Goal: Transaction & Acquisition: Purchase product/service

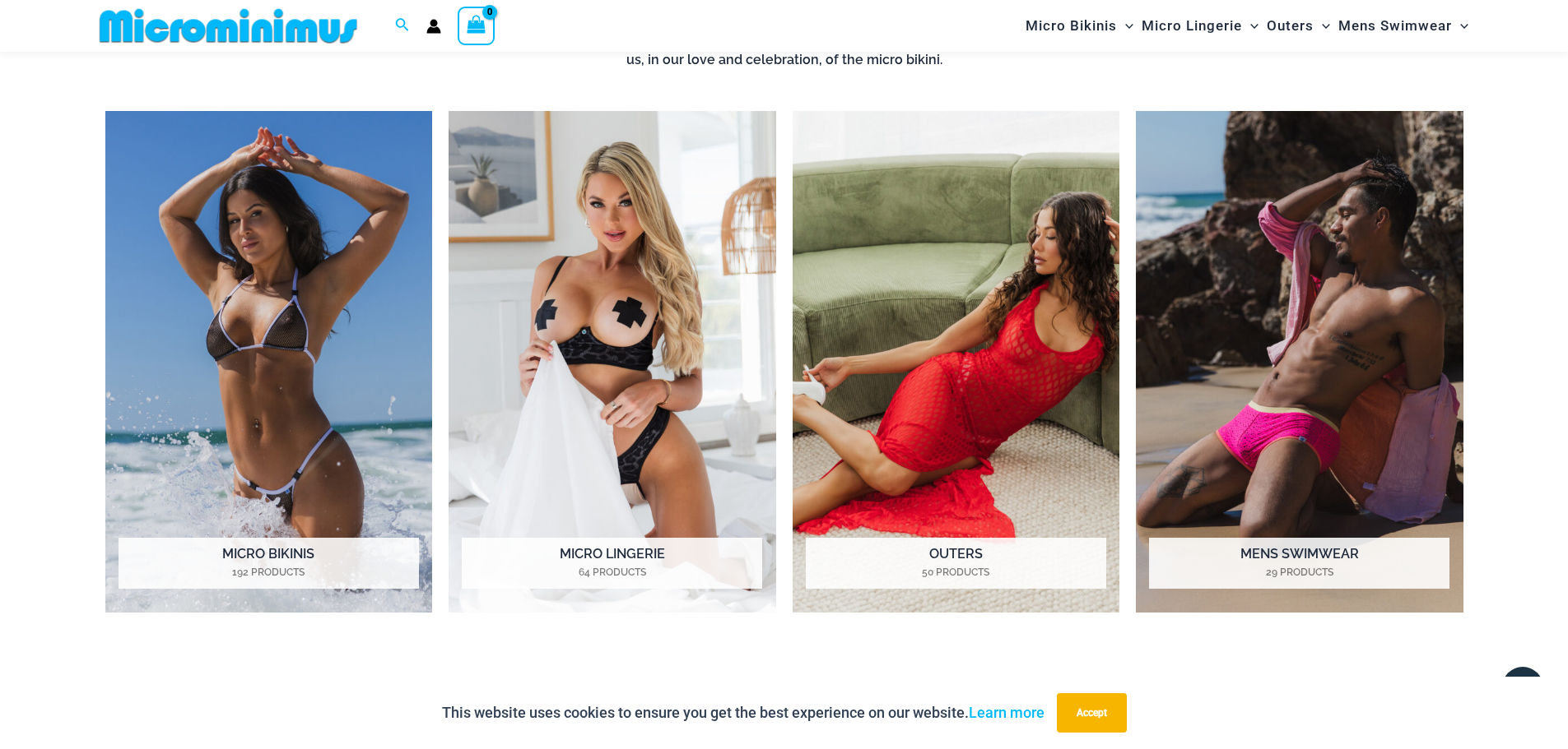
scroll to position [1466, 0]
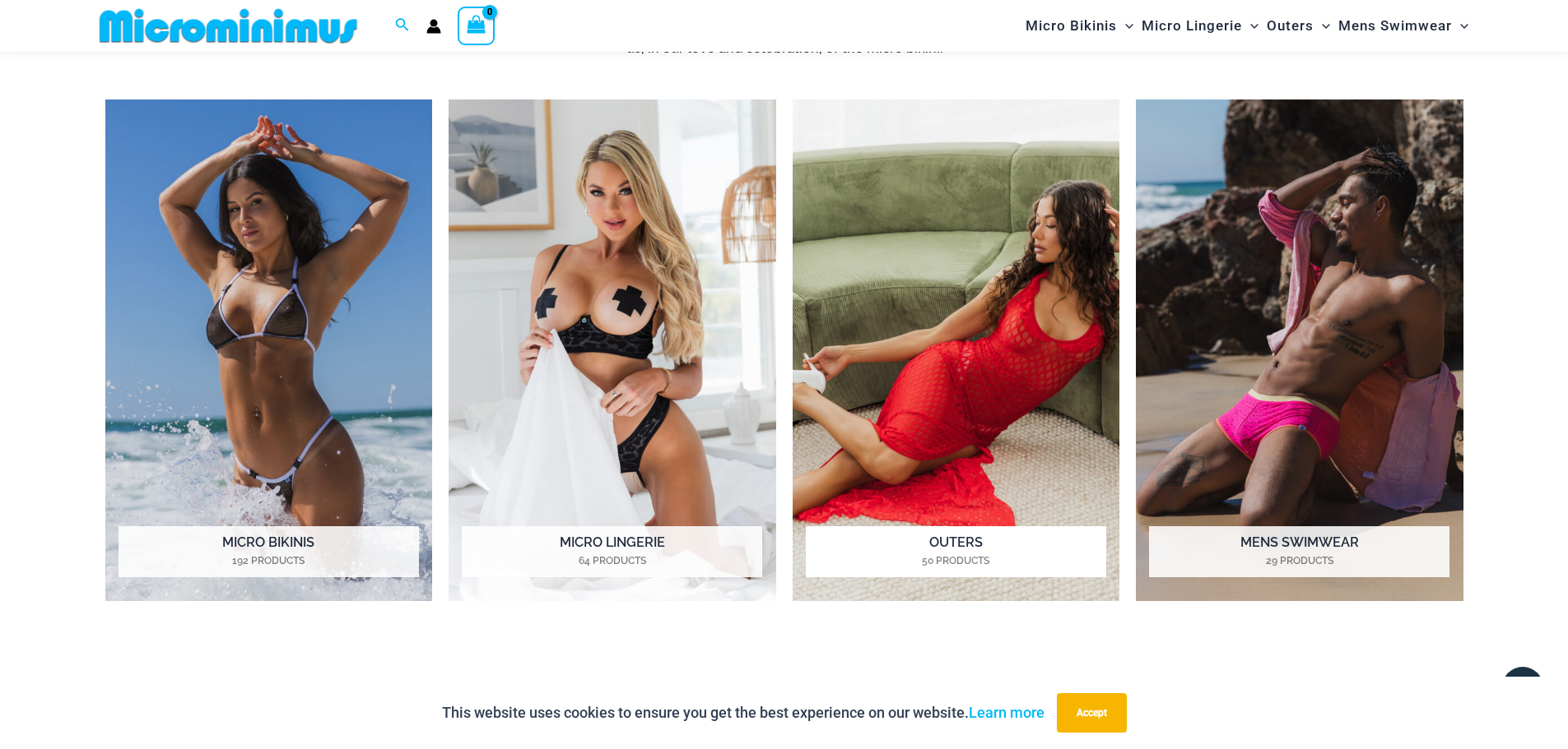
click at [1032, 345] on img "Visit product category Outers" at bounding box center [957, 351] width 328 height 502
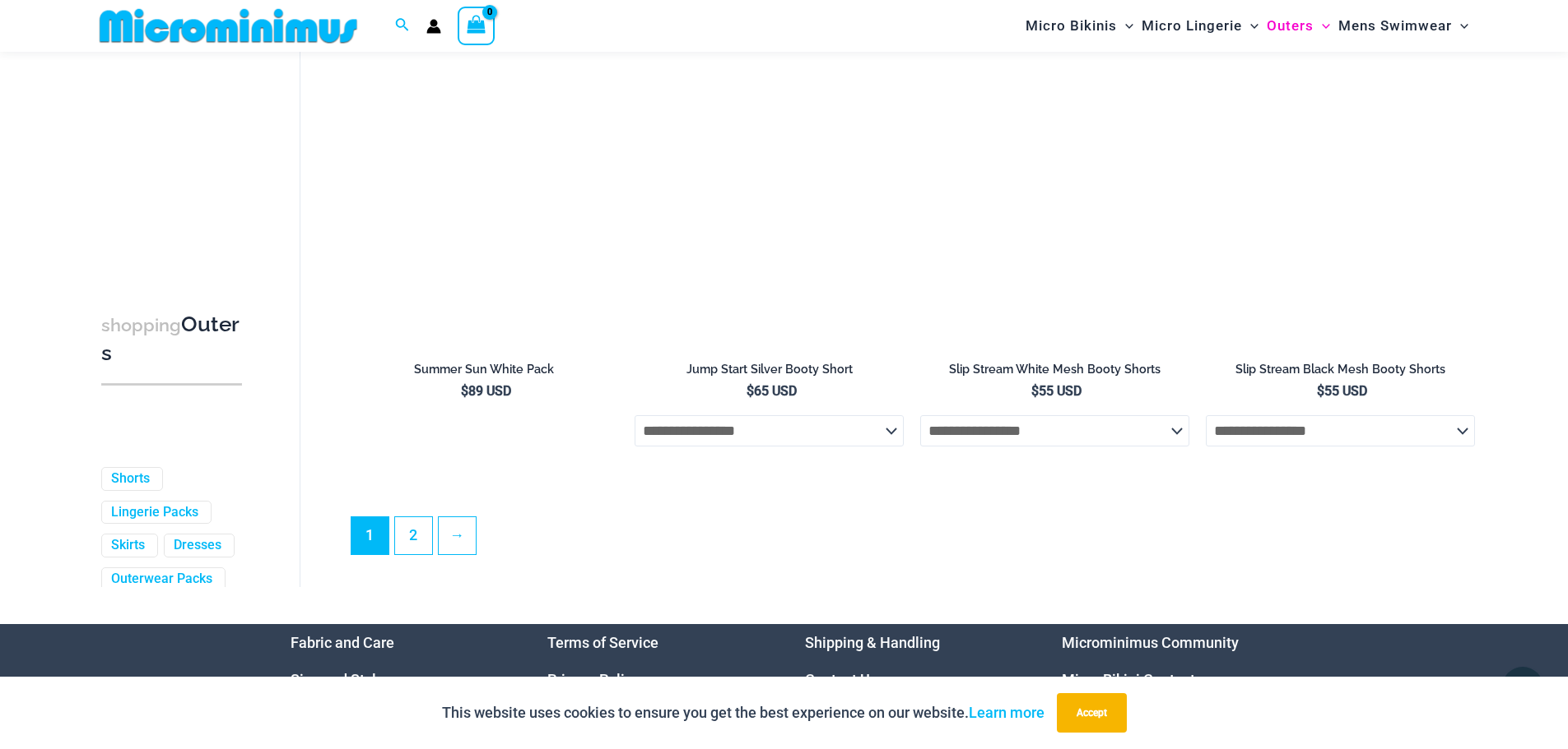
scroll to position [4509, 0]
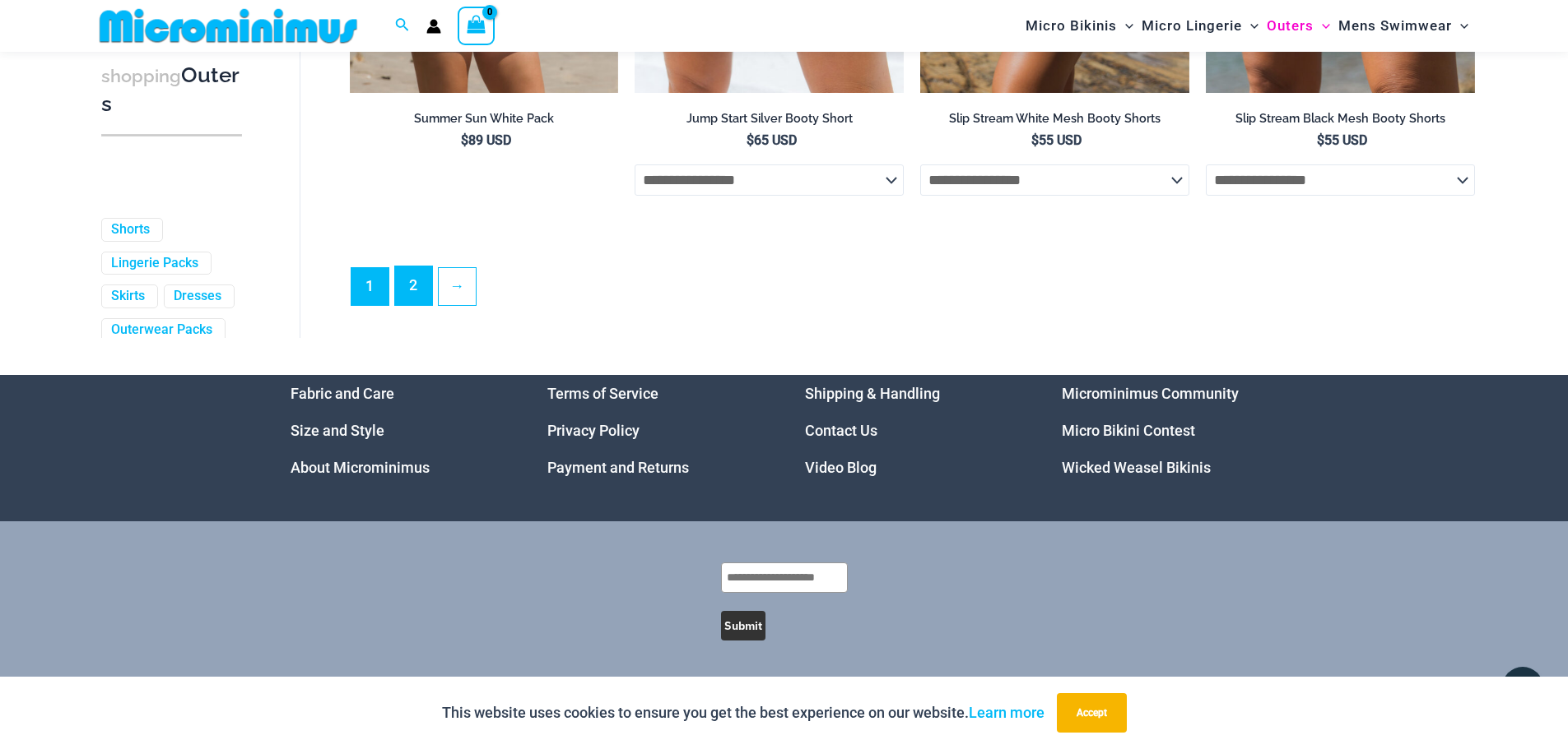
click at [407, 304] on link "2" at bounding box center [413, 286] width 37 height 39
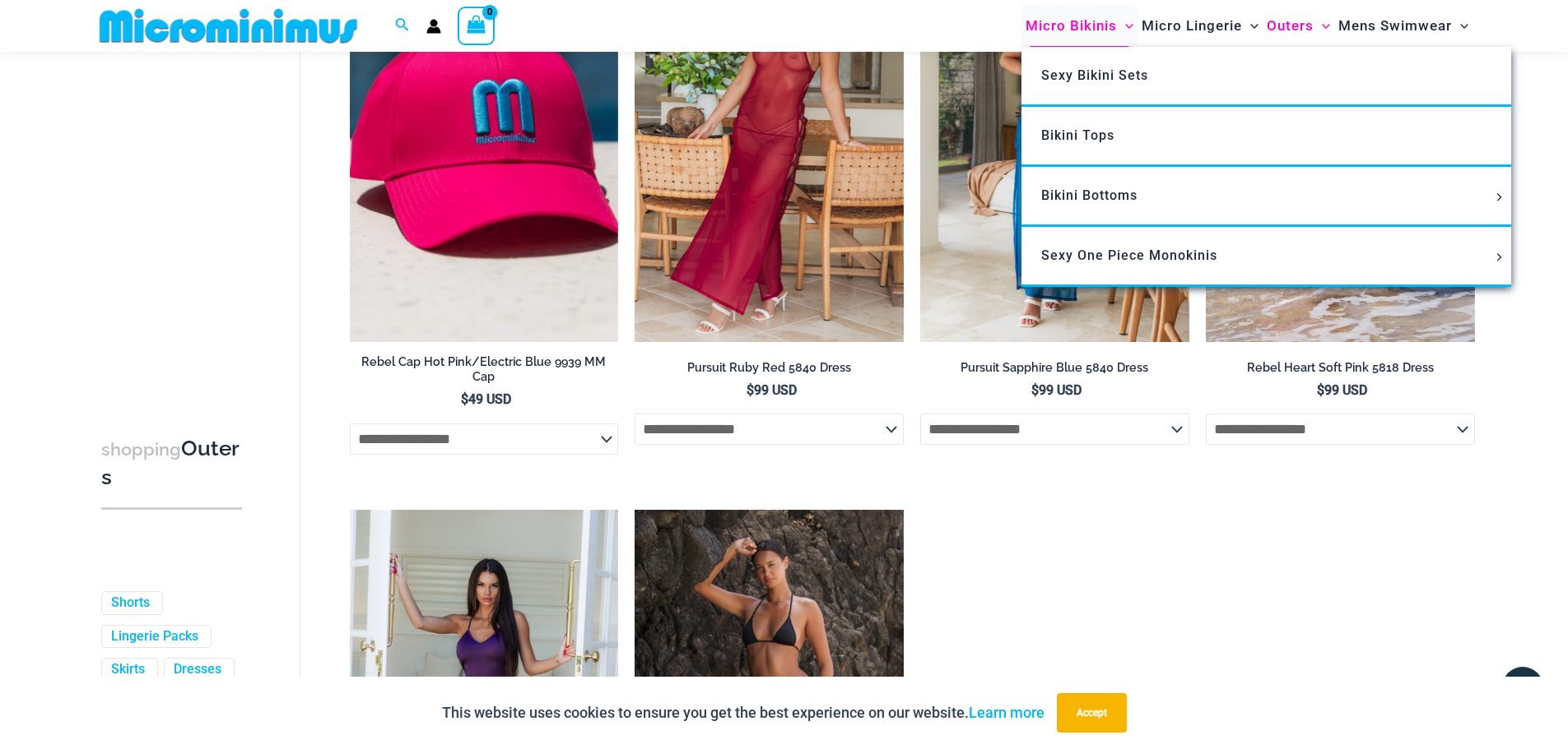
scroll to position [1925, 0]
click at [1083, 20] on span "Micro Bikinis" at bounding box center [1071, 26] width 91 height 42
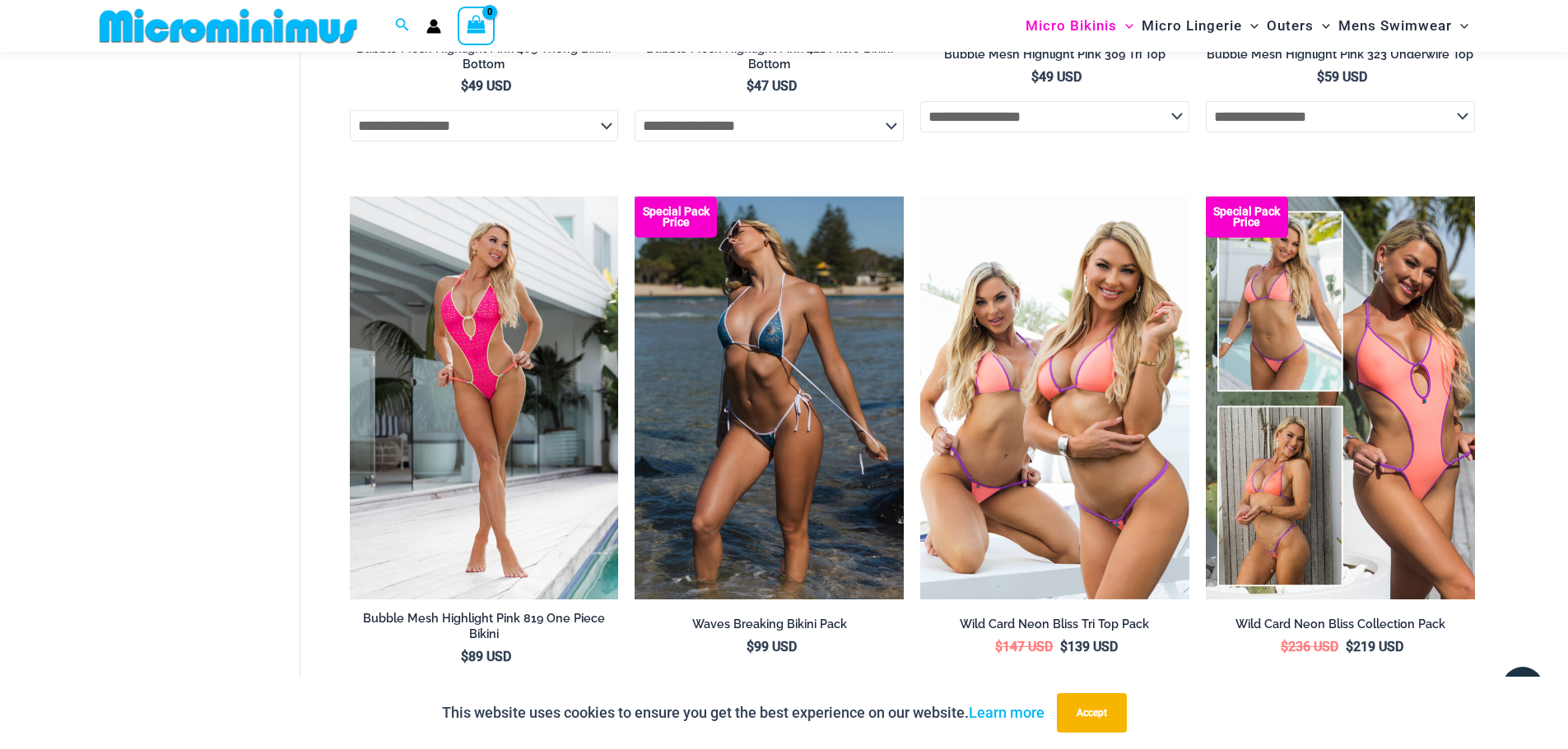
scroll to position [3207, 0]
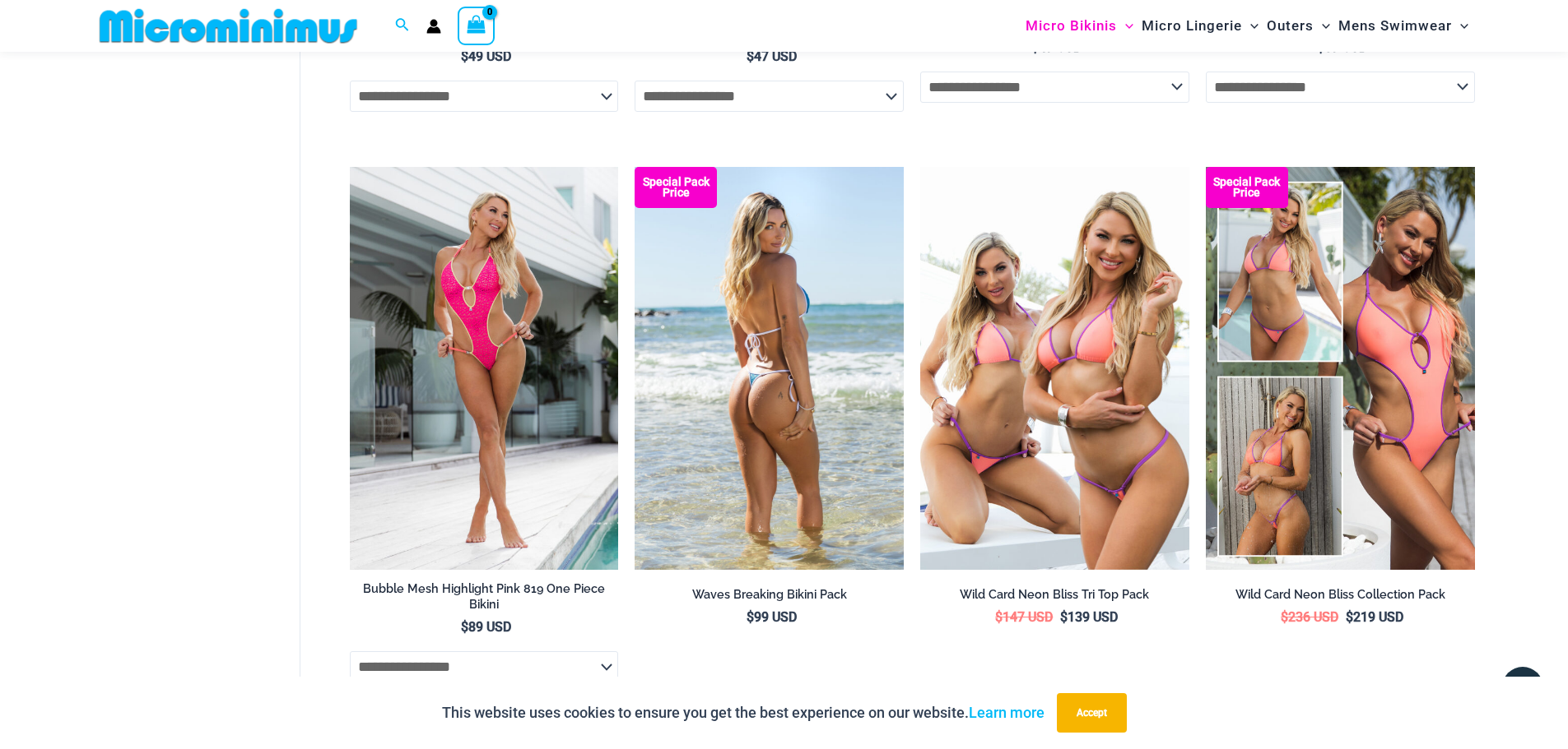
click at [807, 374] on img at bounding box center [769, 368] width 269 height 403
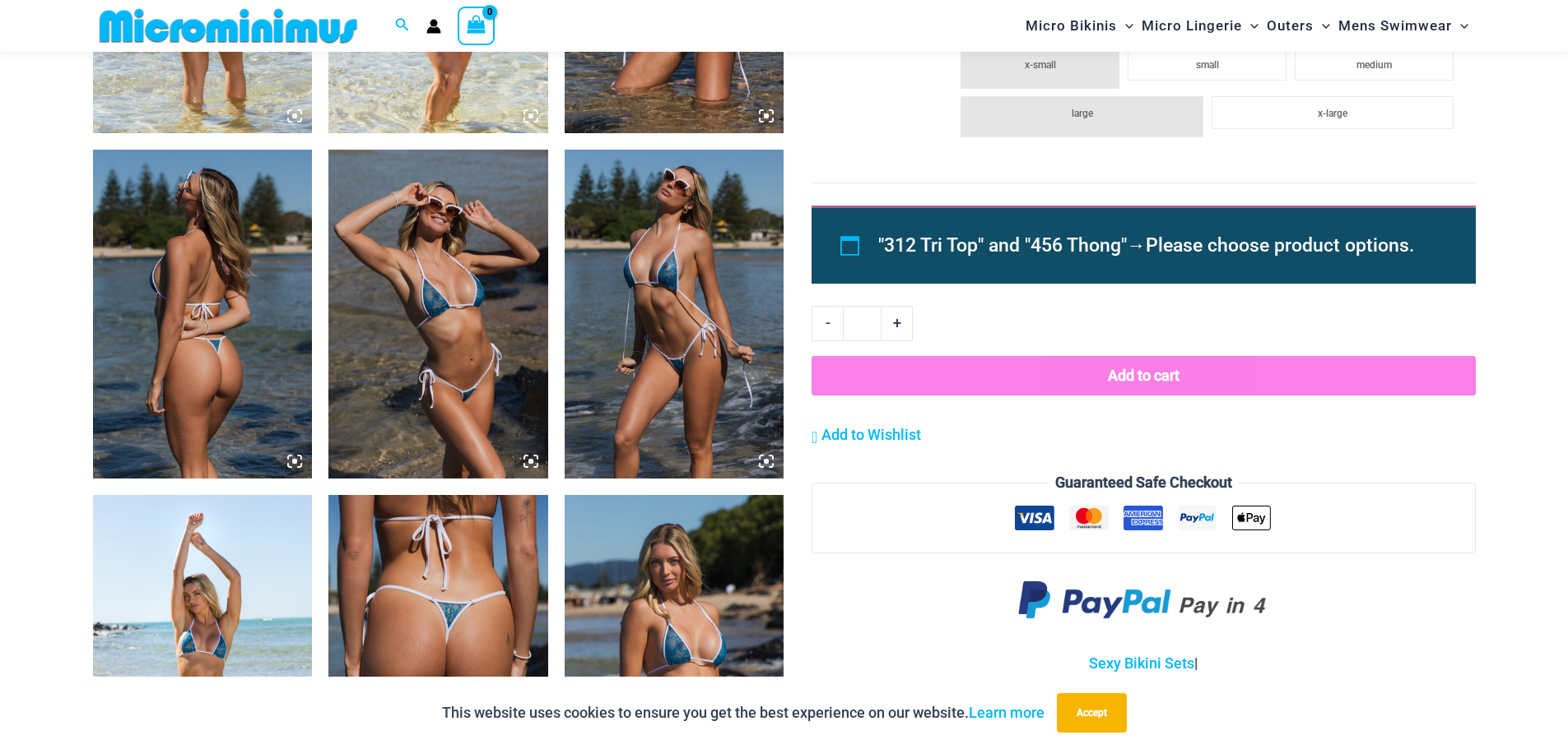
scroll to position [1711, 0]
